Goal: Find contact information: Find contact information

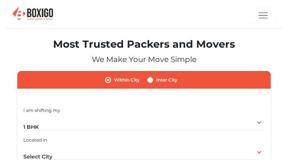
type input "OiTYfrSC"
type input "[EMAIL_ADDRESS][DOMAIN_NAME]"
type input "6915228653"
radio input "true"
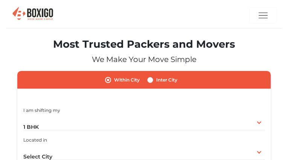
radio input "false"
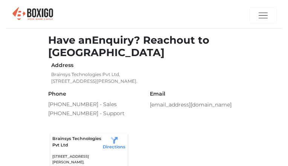
type input "CoJaimNpqQq"
radio input "true"
type input "uvilotukox98@gmail.com"
type input "5533080031"
